Goal: Find specific page/section: Find specific page/section

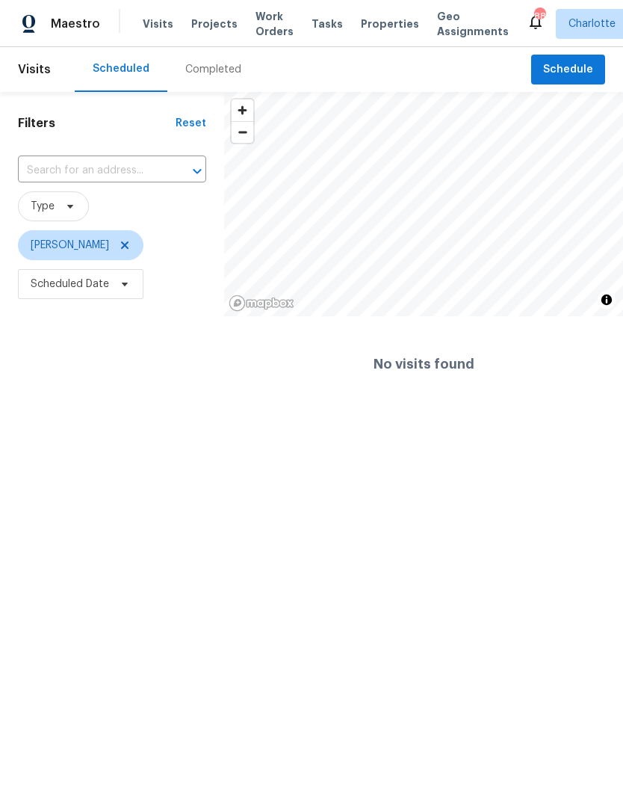
click at [212, 26] on span "Projects" at bounding box center [214, 23] width 46 height 15
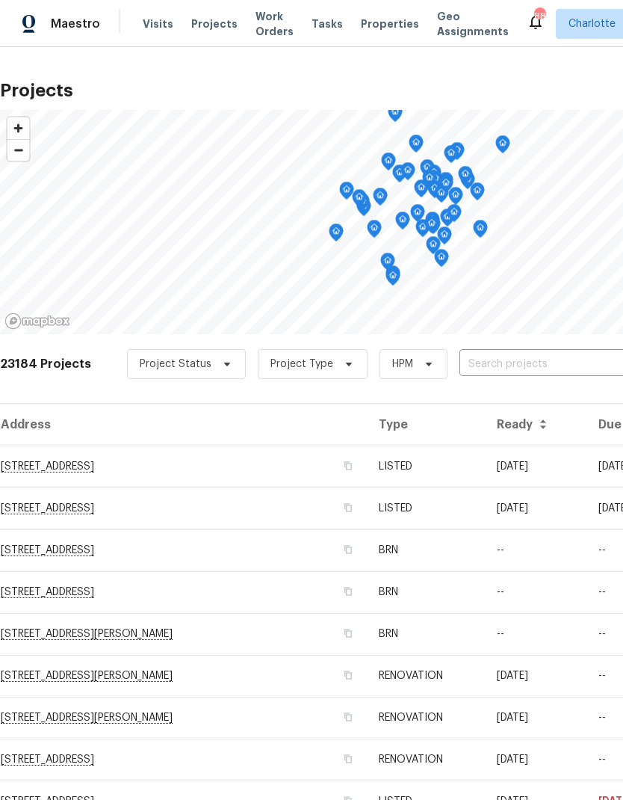
click at [552, 357] on input "text" at bounding box center [545, 364] width 171 height 23
type input "1"
type input "f"
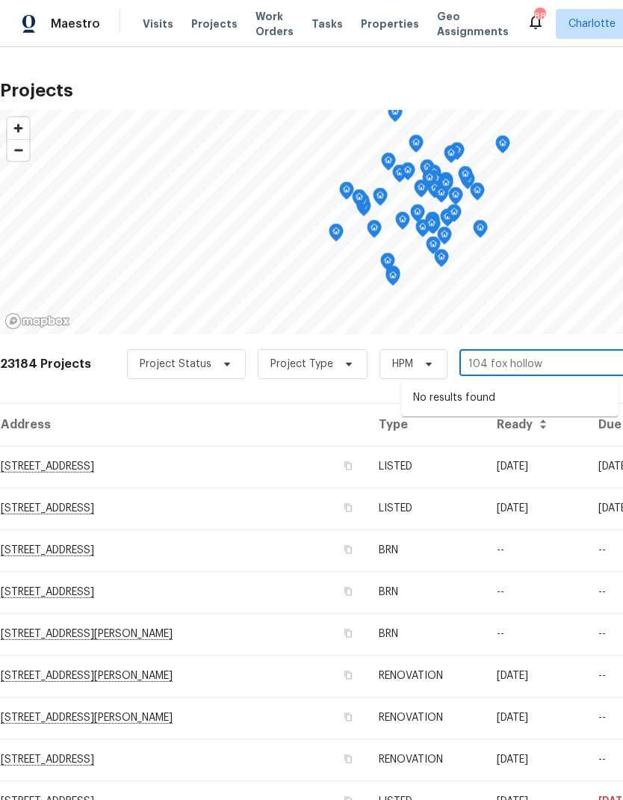
type input "104 fox hollow"
click at [576, 17] on span "Charlotte" at bounding box center [592, 23] width 47 height 15
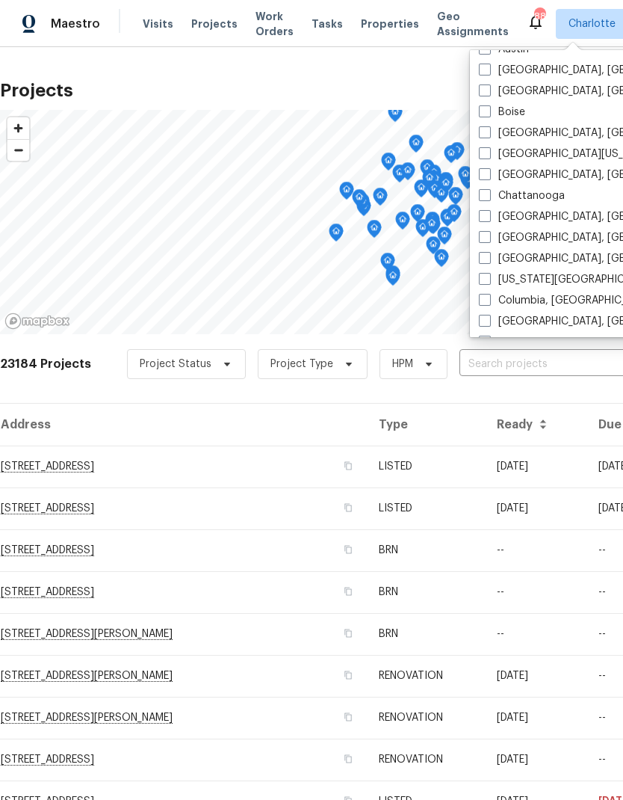
scroll to position [119, 0]
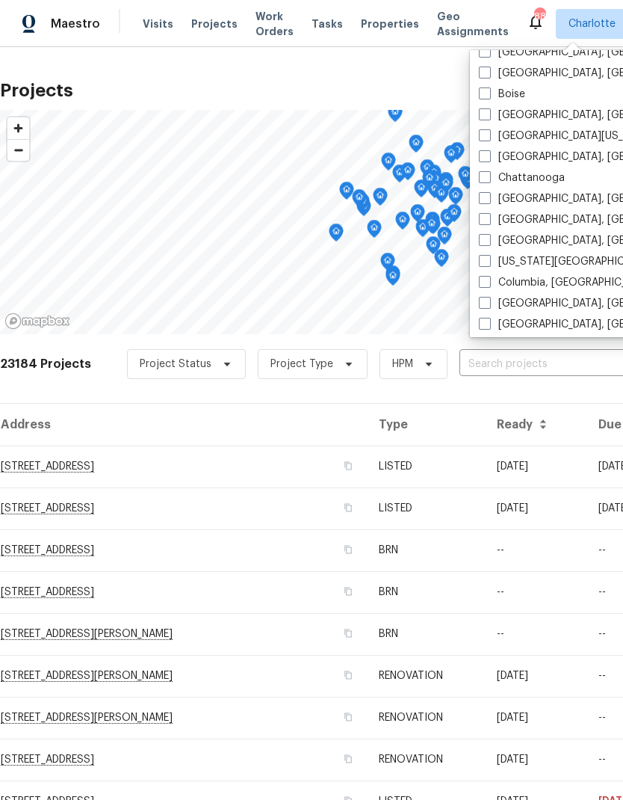
click at [490, 286] on span at bounding box center [485, 282] width 12 height 12
click at [489, 285] on input "Columbia, SC" at bounding box center [484, 280] width 10 height 10
checkbox input "true"
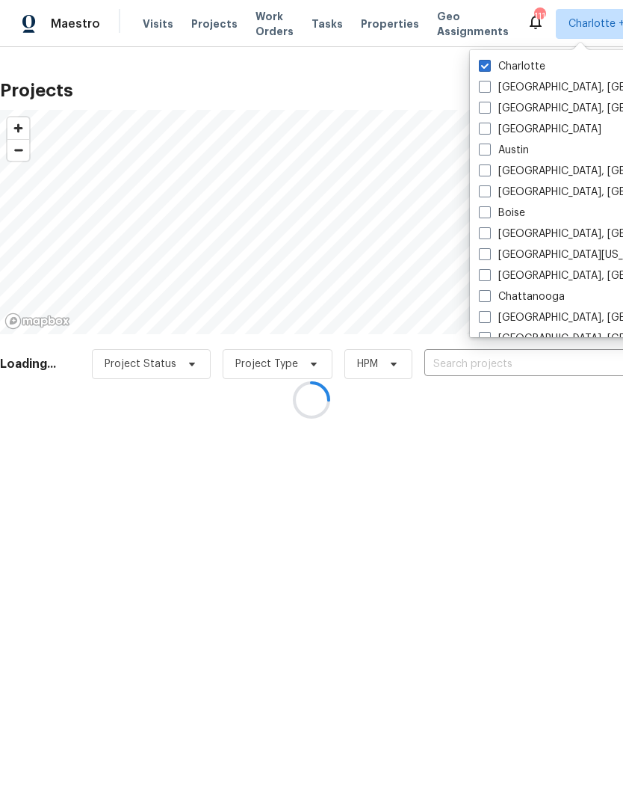
click at [484, 63] on span at bounding box center [485, 66] width 12 height 12
click at [484, 63] on input "Charlotte" at bounding box center [484, 64] width 10 height 10
checkbox input "false"
click at [551, 365] on div at bounding box center [311, 400] width 623 height 800
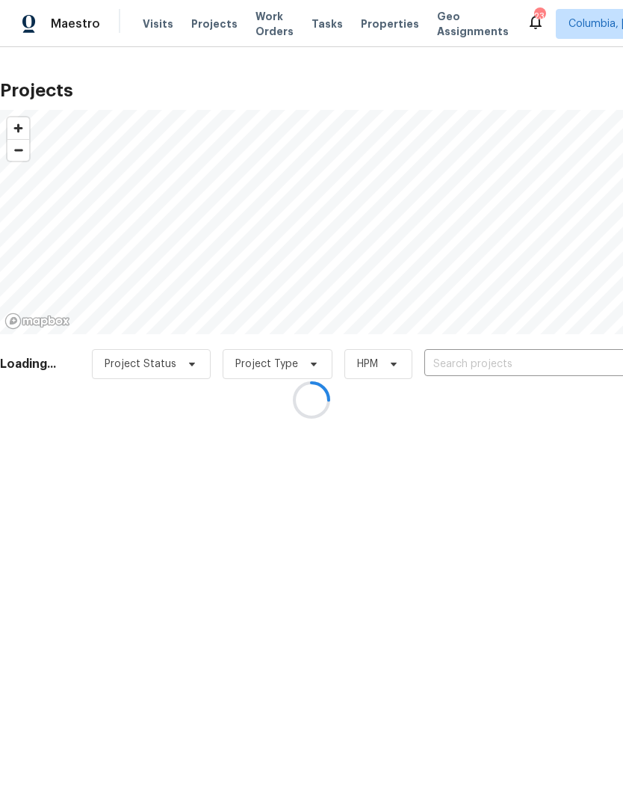
click at [564, 368] on div at bounding box center [311, 400] width 623 height 800
click at [576, 362] on div at bounding box center [311, 400] width 623 height 800
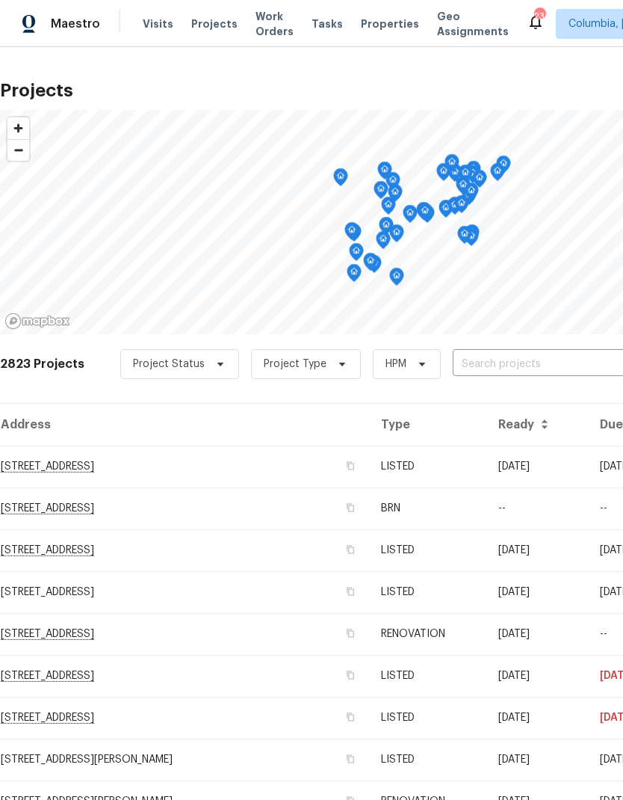
click at [571, 363] on input "text" at bounding box center [538, 364] width 171 height 23
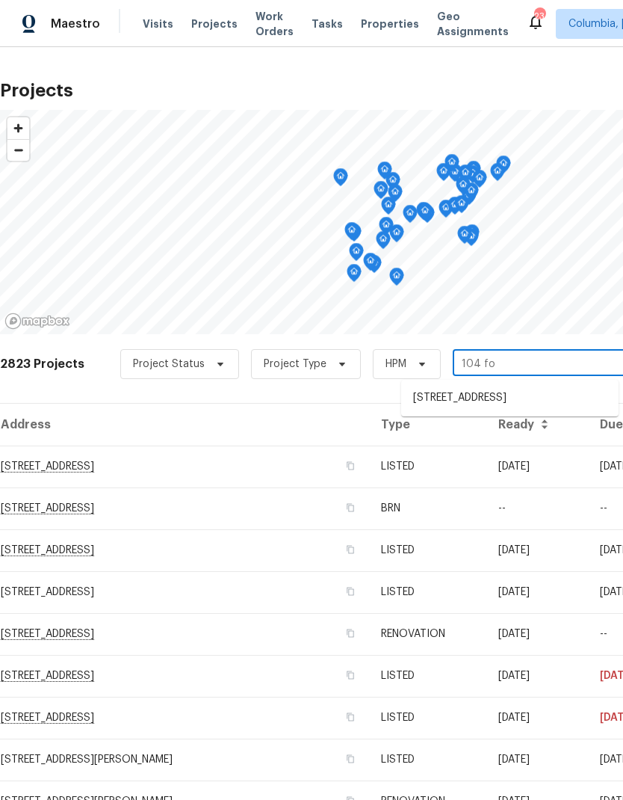
type input "104 fox"
click at [560, 402] on li "104 Fox Hollow Cir, West Columbia, SC 29170" at bounding box center [510, 398] width 218 height 25
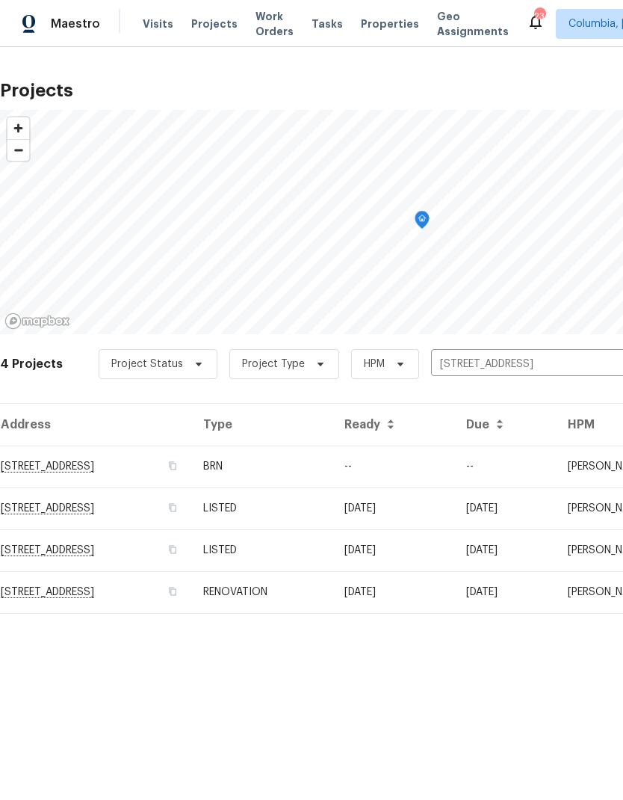
click at [30, 466] on td "104 Fox Hollow Cir, West Columbia, SC 29170" at bounding box center [95, 466] width 191 height 42
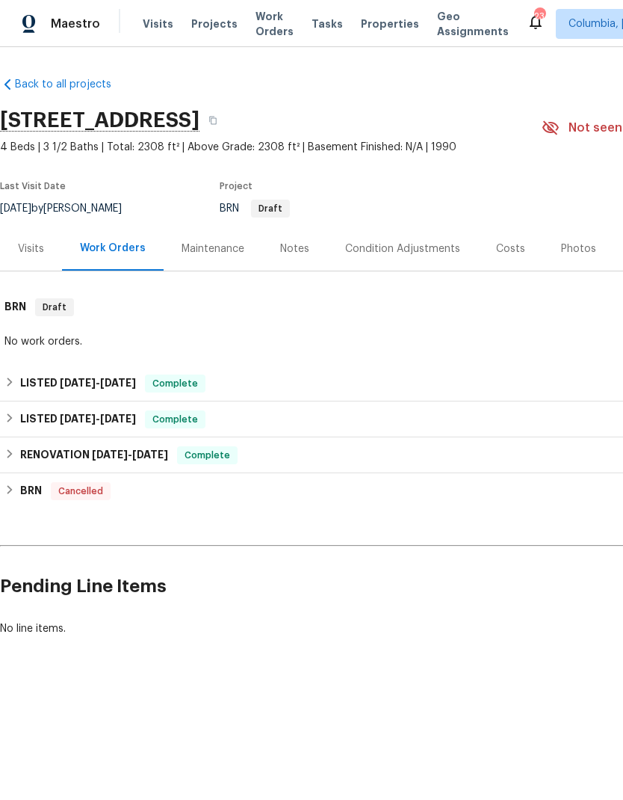
click at [36, 246] on div "Visits" at bounding box center [31, 248] width 26 height 15
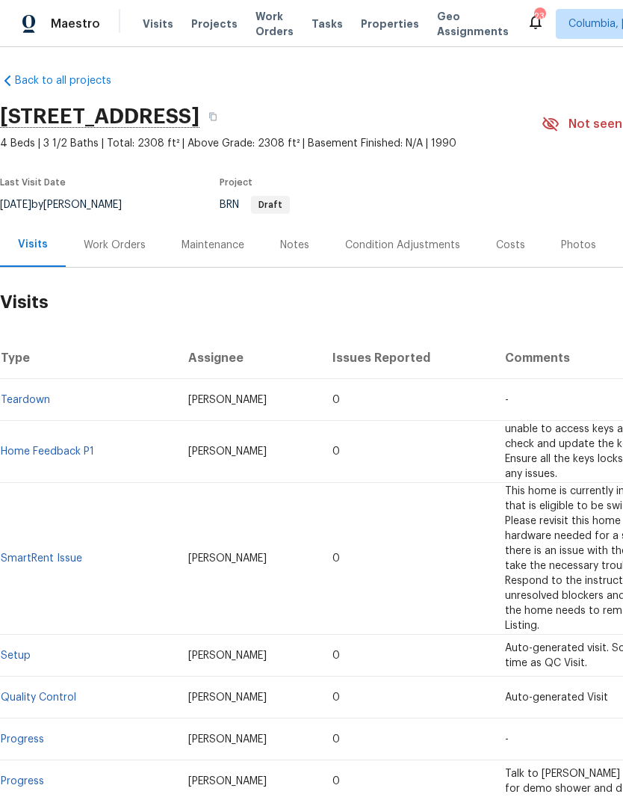
scroll to position [4, 0]
click at [218, 115] on icon "button" at bounding box center [213, 115] width 9 height 9
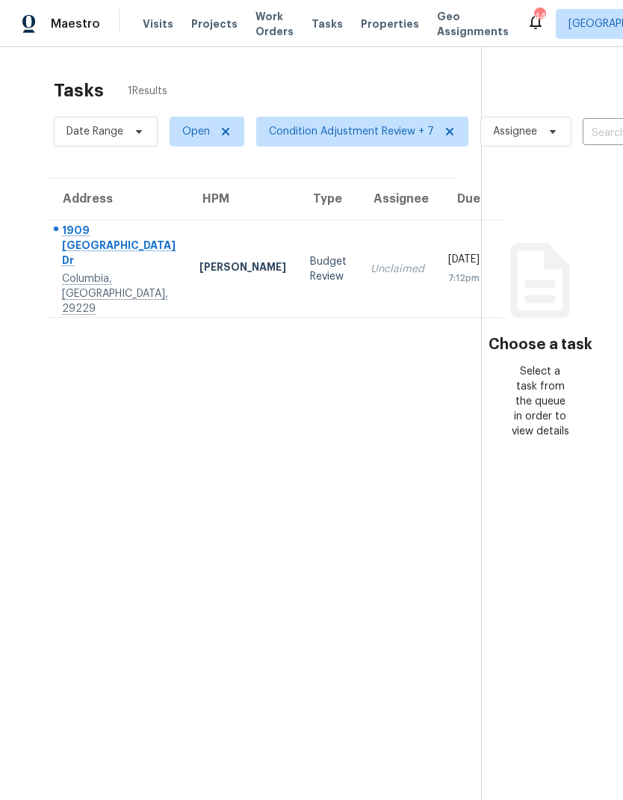
click at [421, 788] on section "Tasks 1 Results Date Range Open Condition Adjustment Review + 7 Assignee ​ Crea…" at bounding box center [252, 459] width 457 height 776
